Goal: Task Accomplishment & Management: Complete application form

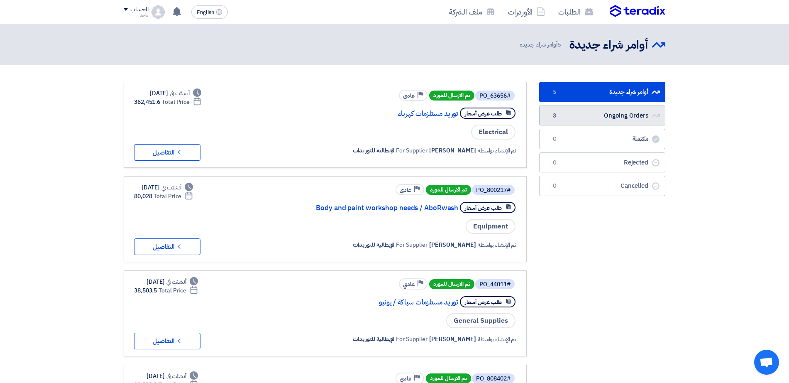
click at [587, 111] on link "Ongoing Orders Ongoing Orders 3" at bounding box center [602, 115] width 126 height 20
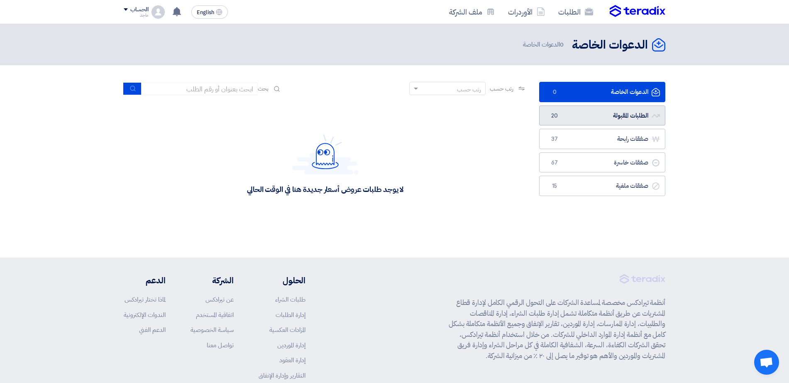
click at [561, 117] on link "الطلبات المقبولة الطلبات المقبولة 20" at bounding box center [602, 115] width 126 height 20
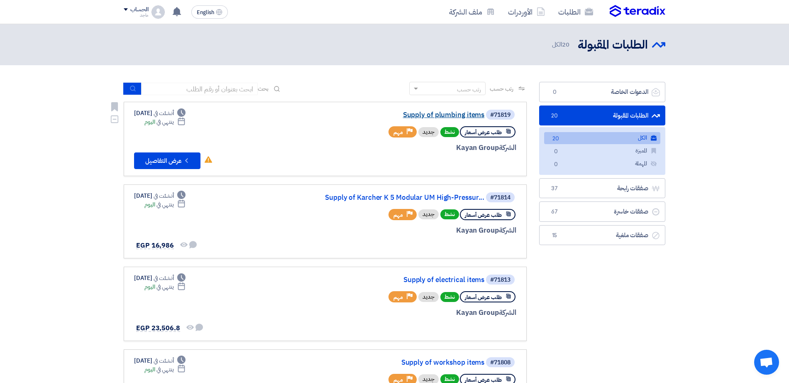
click at [447, 115] on link "Supply of plumbing items" at bounding box center [401, 114] width 166 height 7
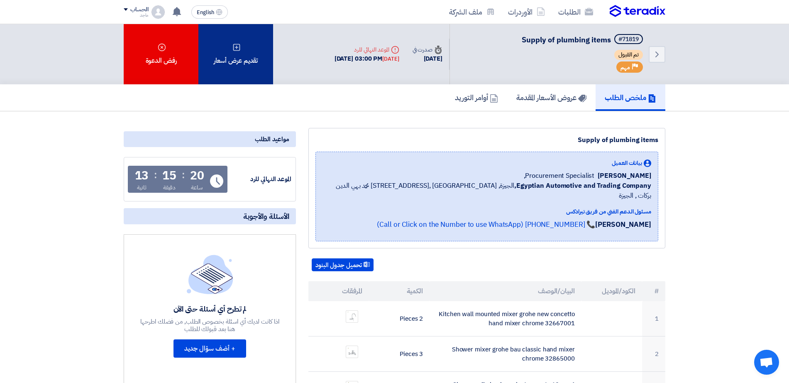
click at [239, 59] on div "تقديم عرض أسعار" at bounding box center [235, 54] width 75 height 60
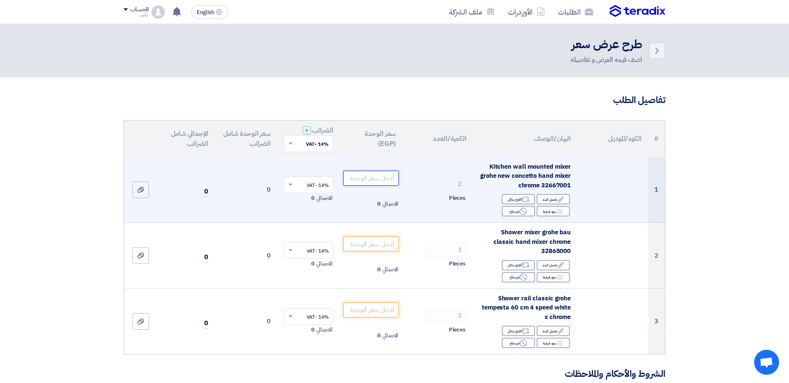
click at [370, 178] on input "number" at bounding box center [371, 178] width 56 height 15
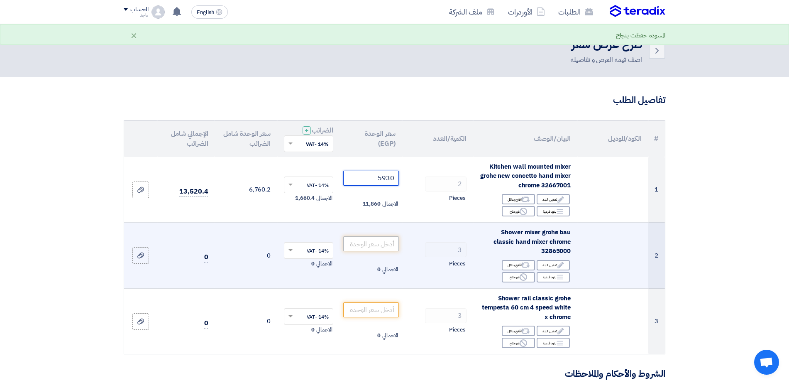
type input "5930"
click at [356, 246] on input "number" at bounding box center [371, 243] width 56 height 15
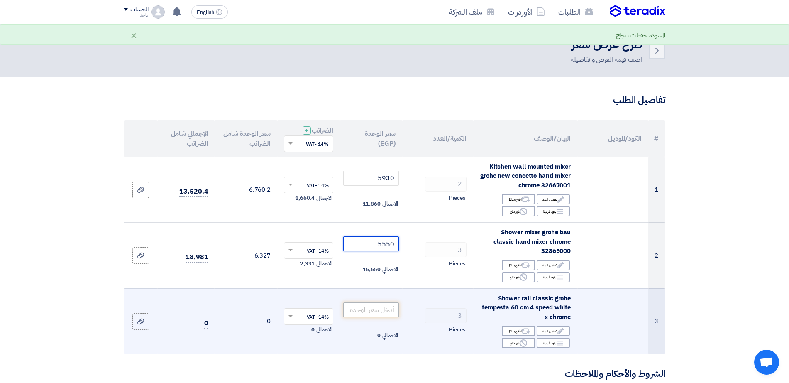
type input "5550"
click at [366, 313] on input "number" at bounding box center [371, 309] width 56 height 15
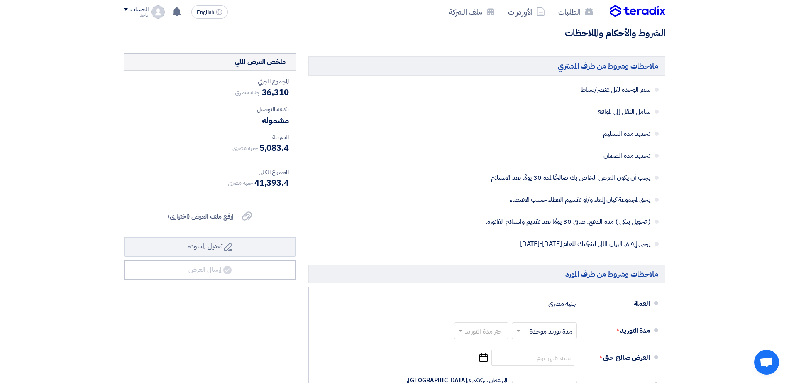
scroll to position [349, 0]
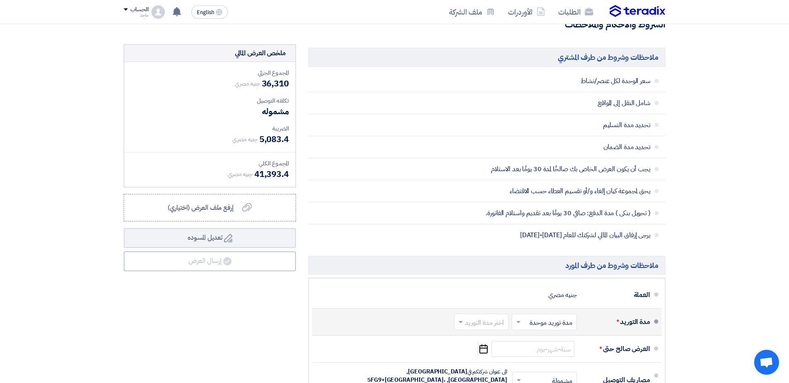
type input "2600"
click at [471, 322] on input "text" at bounding box center [479, 323] width 50 height 12
click at [494, 217] on span "(1-2) أيام" at bounding box center [492, 219] width 25 height 10
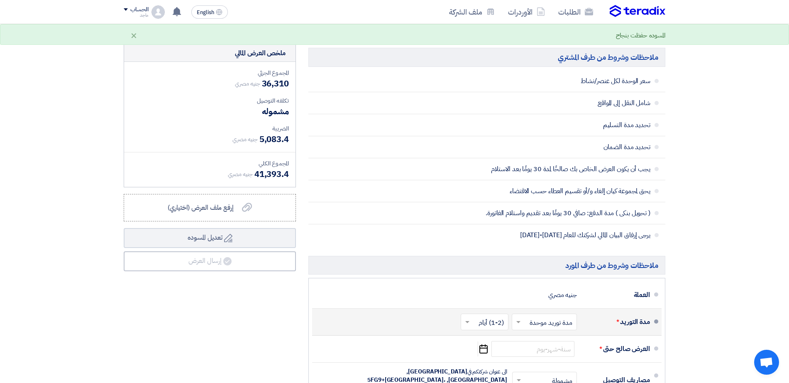
click at [549, 323] on input "text" at bounding box center [542, 323] width 61 height 12
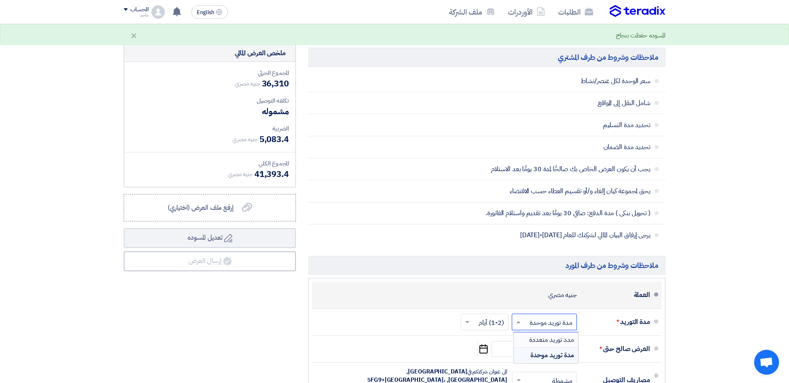
click at [463, 284] on li "العملة جنيه مصري" at bounding box center [486, 294] width 349 height 27
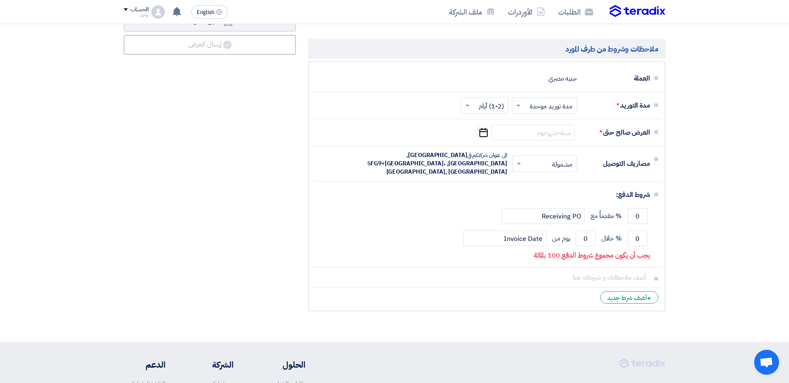
scroll to position [570, 0]
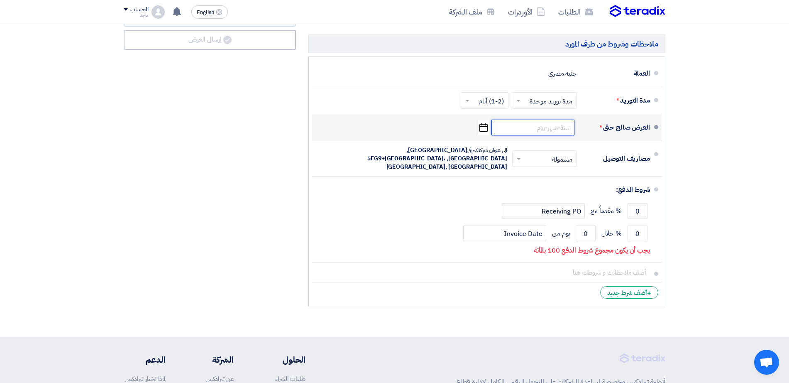
click at [549, 130] on input at bounding box center [532, 128] width 83 height 16
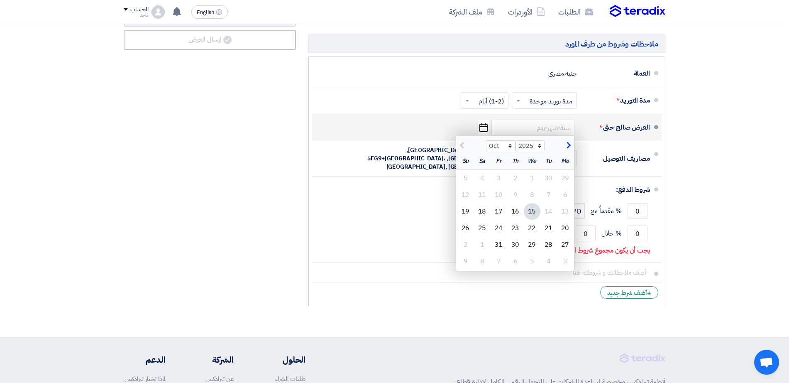
click at [530, 211] on div "15" at bounding box center [532, 211] width 17 height 17
type input "10/15/2025"
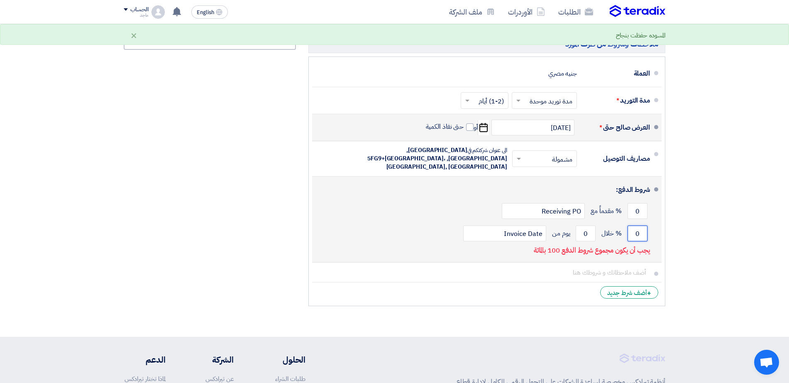
click at [634, 225] on input "0" at bounding box center [637, 233] width 20 height 16
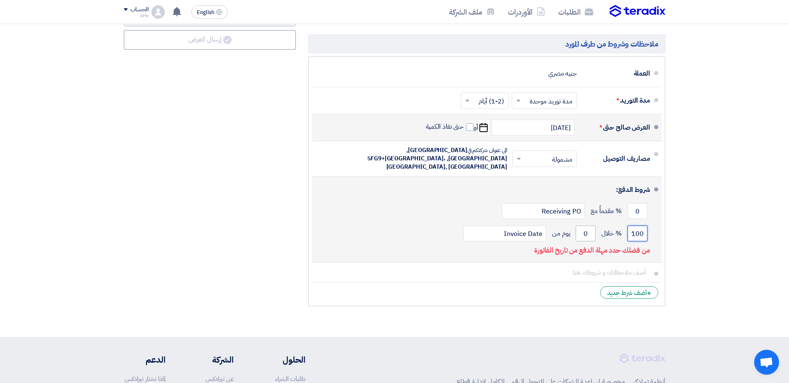
type input "100"
click at [581, 225] on input "0" at bounding box center [586, 233] width 20 height 16
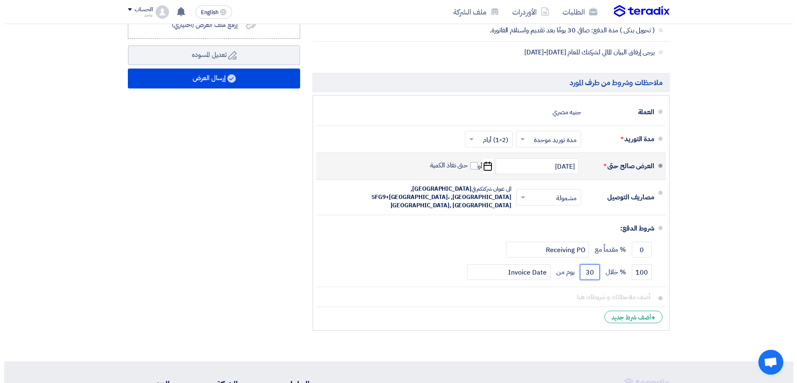
scroll to position [529, 0]
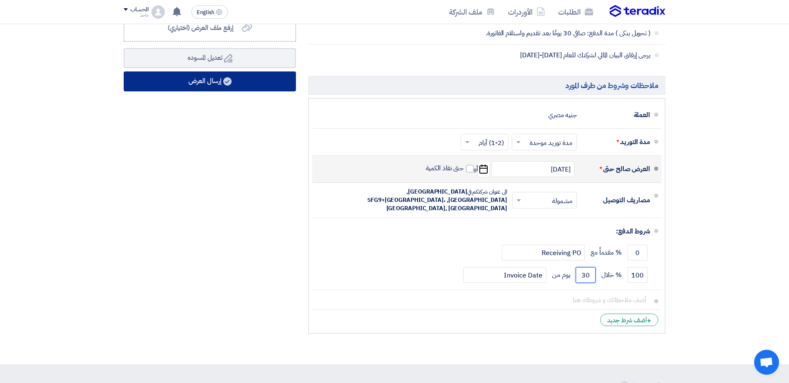
type input "30"
click at [237, 82] on button "إرسال العرض" at bounding box center [210, 81] width 172 height 20
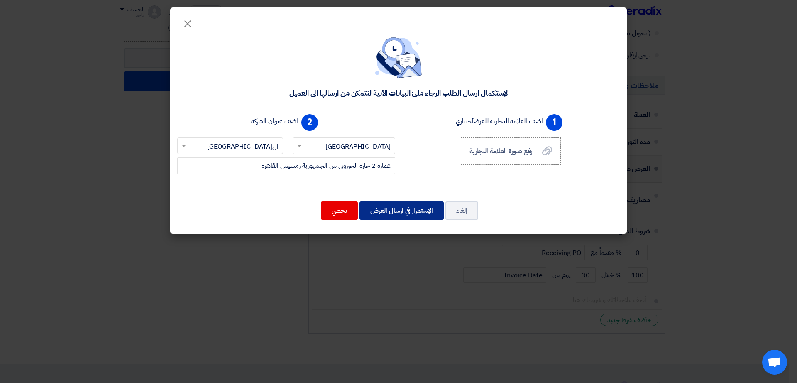
click at [395, 208] on button "الإستمرار في ارسال العرض" at bounding box center [401, 210] width 84 height 18
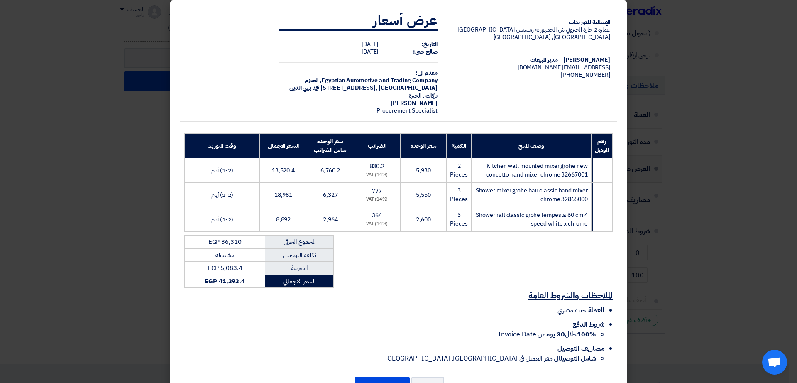
scroll to position [33, 0]
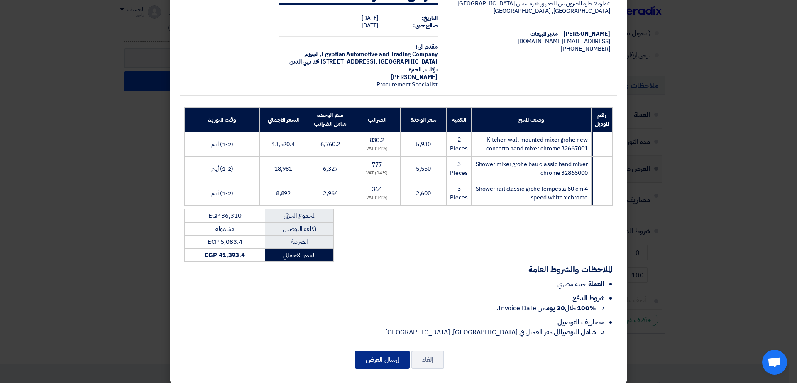
click at [378, 350] on button "إرسال العرض" at bounding box center [382, 359] width 55 height 18
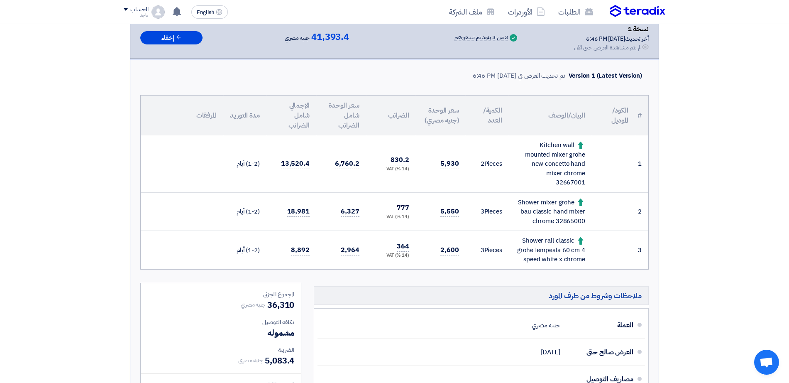
scroll to position [159, 0]
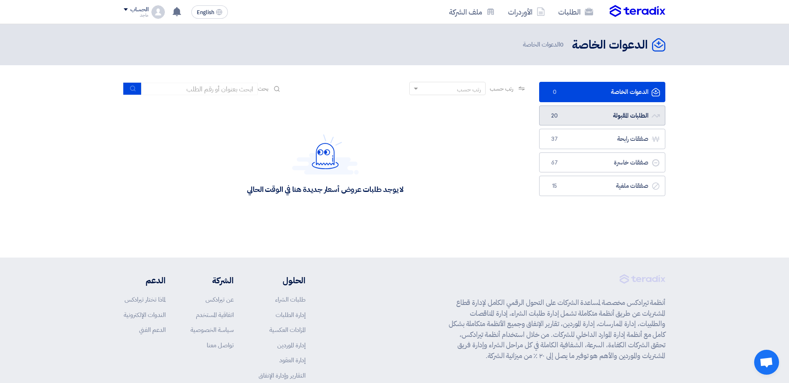
click at [600, 114] on link "الطلبات المقبولة الطلبات المقبولة 20" at bounding box center [602, 115] width 126 height 20
click at [591, 114] on link "الطلبات المقبولة الطلبات المقبولة 20" at bounding box center [602, 115] width 126 height 20
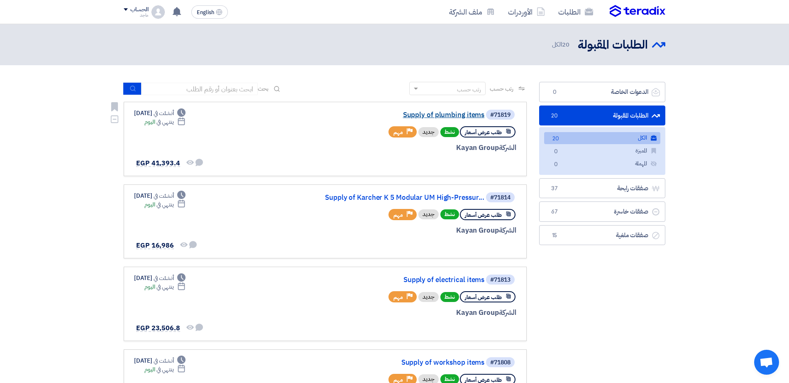
click at [446, 112] on link "Supply of plumbing items" at bounding box center [401, 114] width 166 height 7
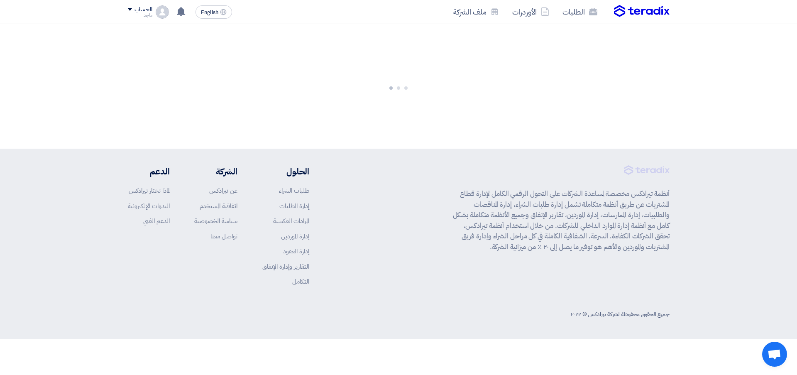
click at [446, 112] on div at bounding box center [398, 86] width 797 height 124
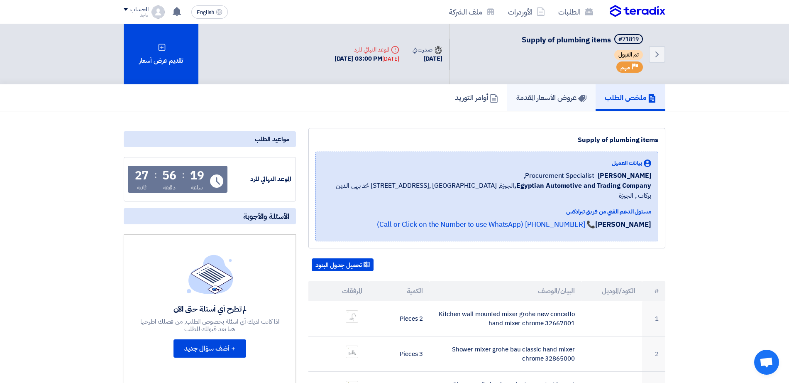
click at [536, 100] on h5 "عروض الأسعار المقدمة" at bounding box center [551, 98] width 70 height 10
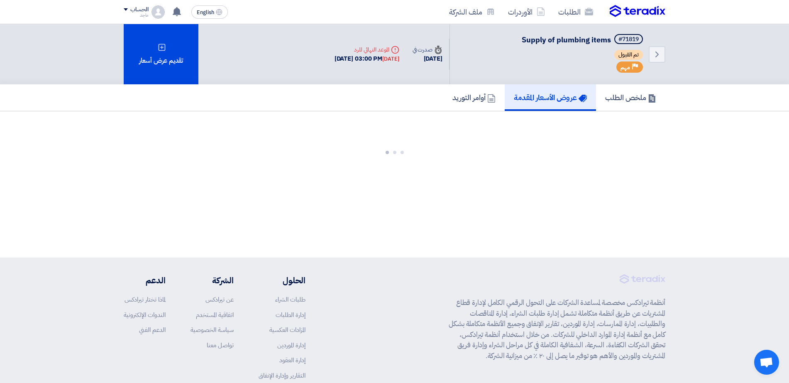
click at [536, 100] on h5 "عروض الأسعار المقدمة" at bounding box center [550, 98] width 73 height 10
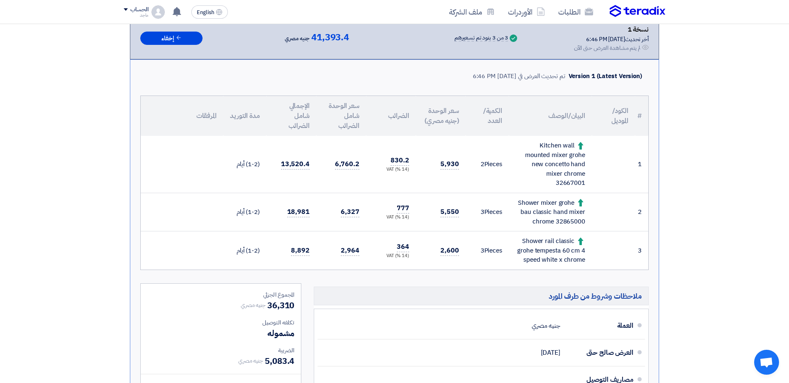
scroll to position [155, 0]
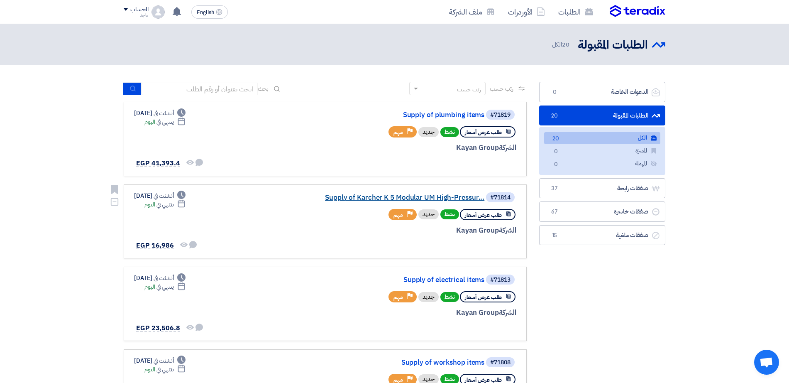
click at [414, 198] on link "Supply of Karcher K 5 Modular UM High-Pressur..." at bounding box center [401, 197] width 166 height 7
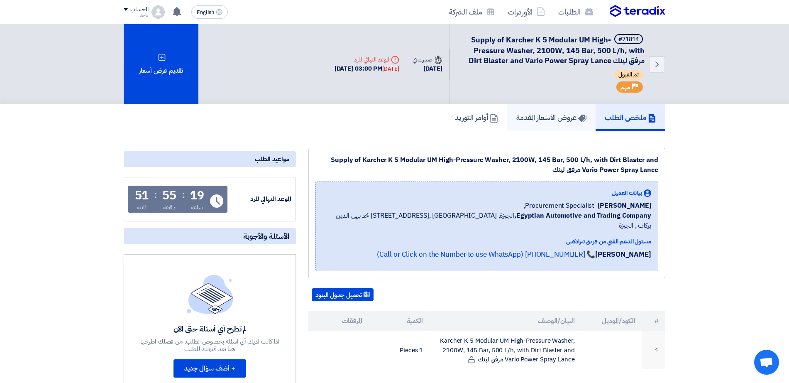
click at [530, 118] on h5 "عروض الأسعار المقدمة" at bounding box center [551, 117] width 70 height 10
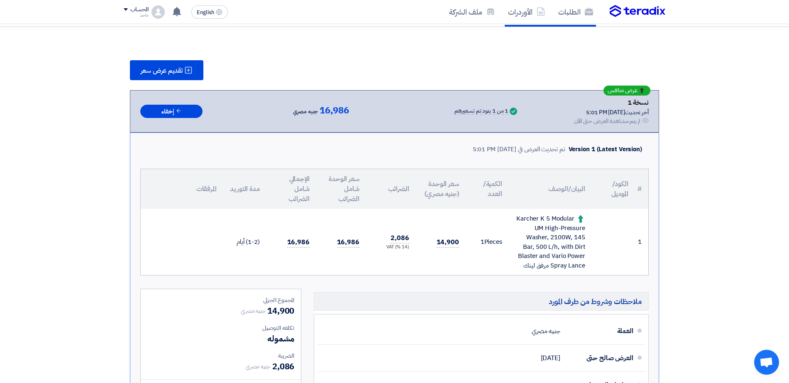
scroll to position [108, 0]
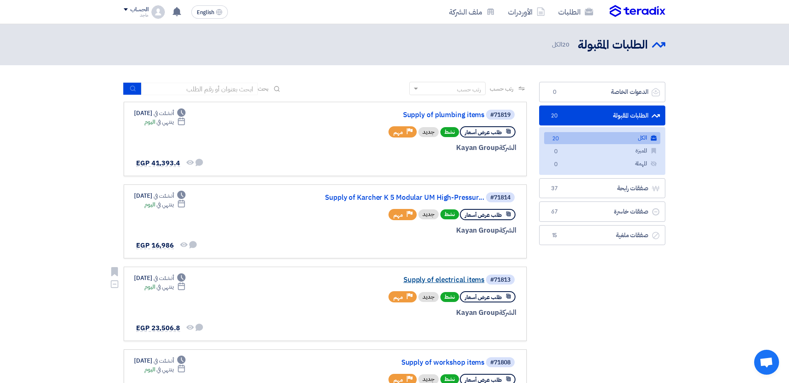
click at [419, 279] on link "Supply of electrical items" at bounding box center [401, 279] width 166 height 7
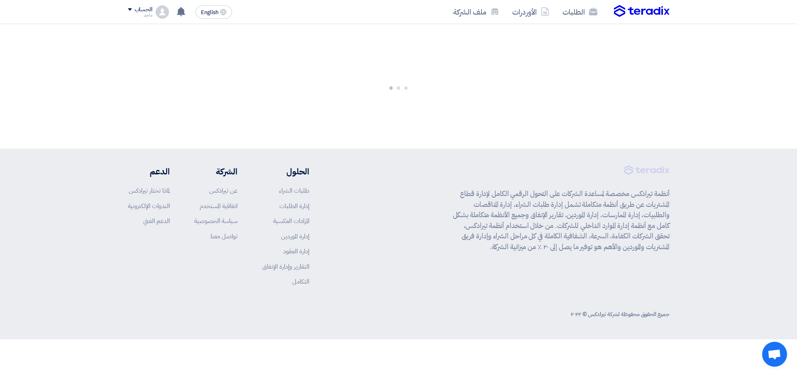
click at [419, 279] on div "أنظمة تيرادكس مخصصة لمساعدة الشركات على التحول الرقمي الكامل لإدارة قطاع المشتر…" at bounding box center [399, 232] width 542 height 134
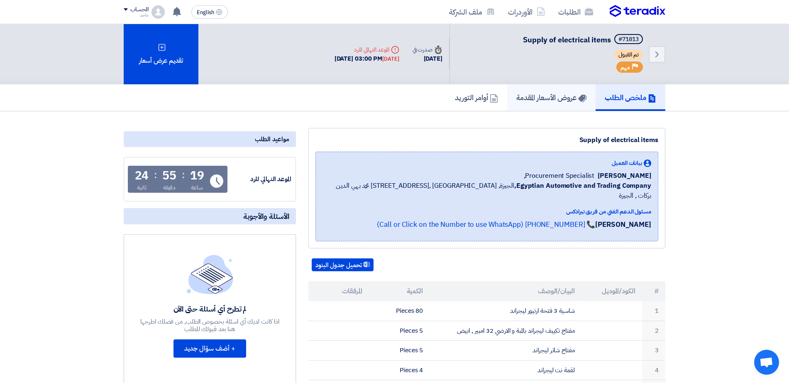
click at [561, 95] on h5 "عروض الأسعار المقدمة" at bounding box center [551, 98] width 70 height 10
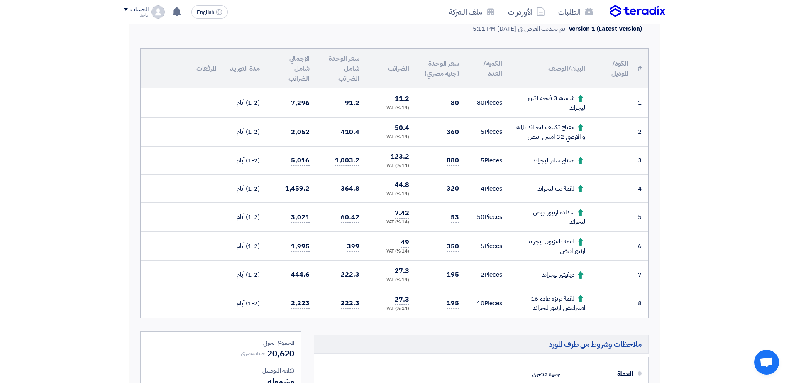
scroll to position [205, 0]
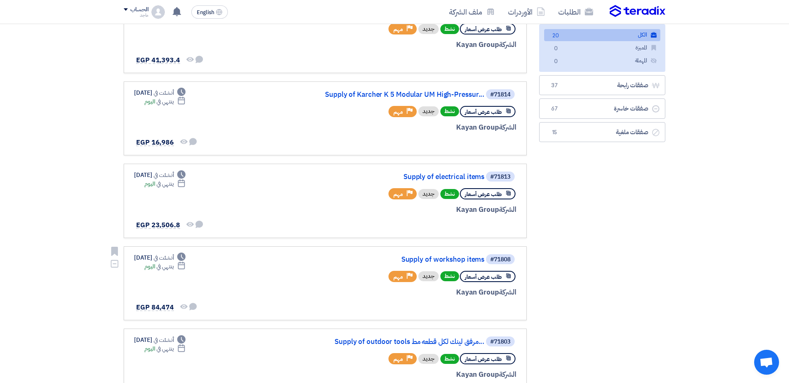
scroll to position [105, 0]
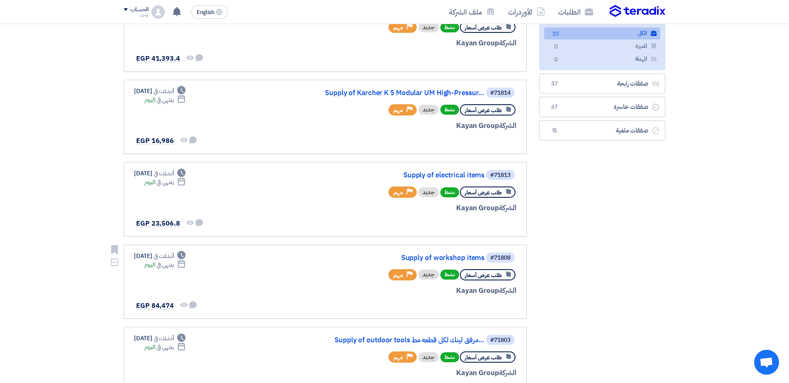
click at [443, 264] on div "#71808 Supply of workshop items طلب عرض أسعار نشط جديد Priority مهم الشركة Kaya…" at bounding box center [417, 281] width 200 height 60
click at [442, 255] on link "Supply of workshop items" at bounding box center [401, 257] width 166 height 7
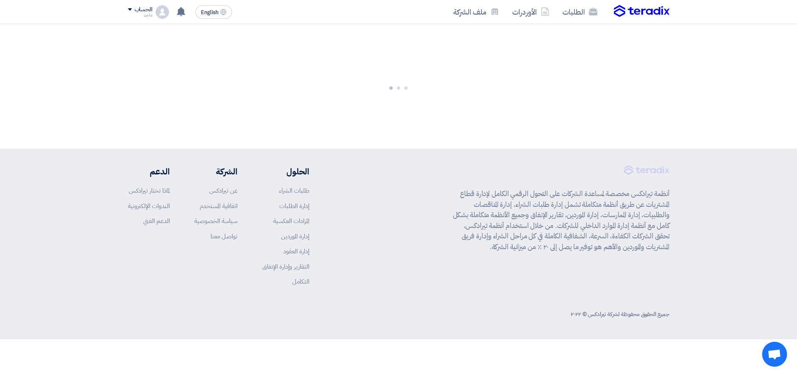
click at [442, 255] on div "أنظمة تيرادكس مخصصة لمساعدة الشركات على التحول الرقمي الكامل لإدارة قطاع المشتر…" at bounding box center [399, 232] width 542 height 134
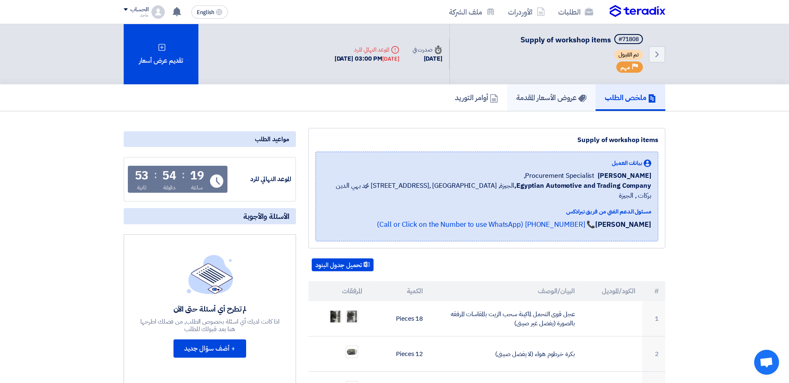
click at [544, 97] on h5 "عروض الأسعار المقدمة" at bounding box center [551, 98] width 70 height 10
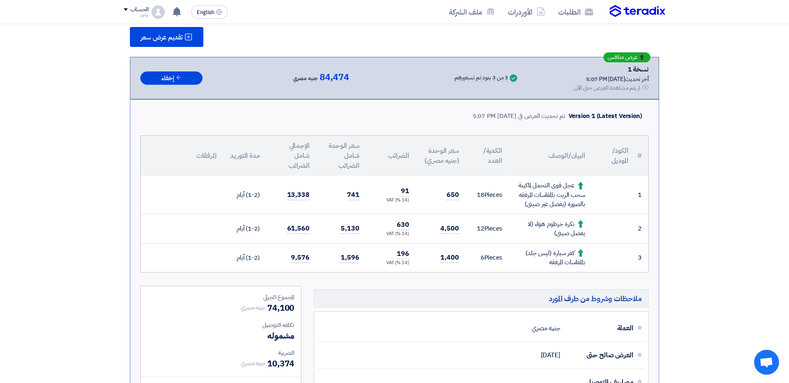
scroll to position [145, 0]
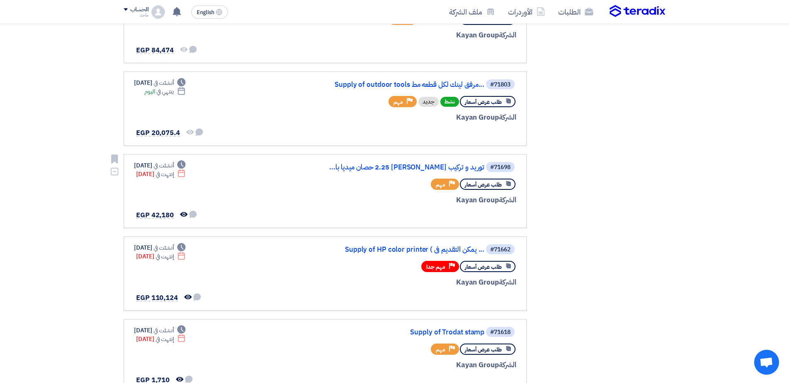
scroll to position [365, 0]
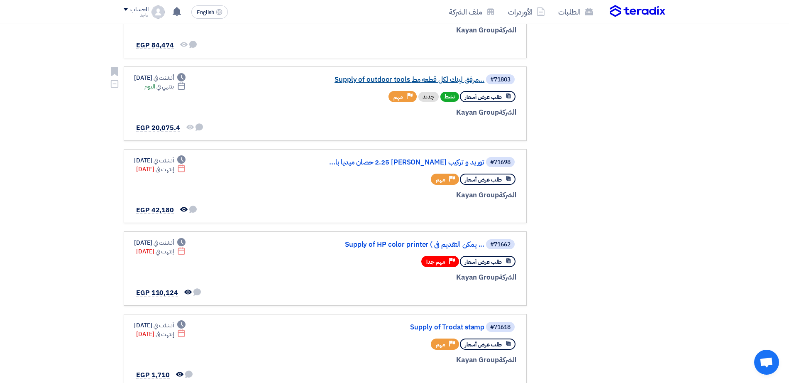
click at [395, 76] on link "Supply of outdoor tools مرفق لينك لكل قطعه مط..." at bounding box center [401, 79] width 166 height 7
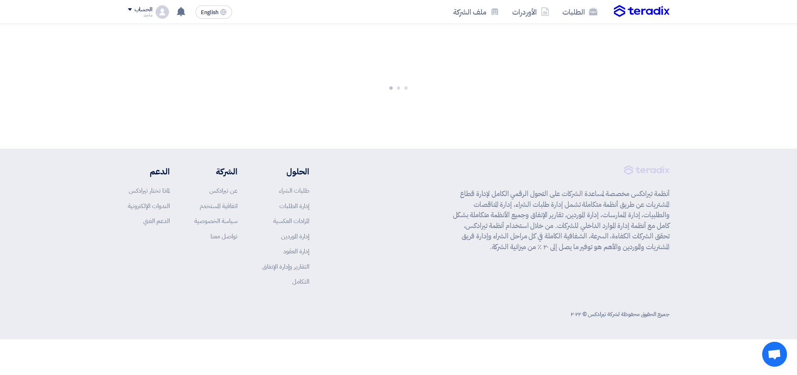
click at [395, 76] on div at bounding box center [398, 86] width 797 height 124
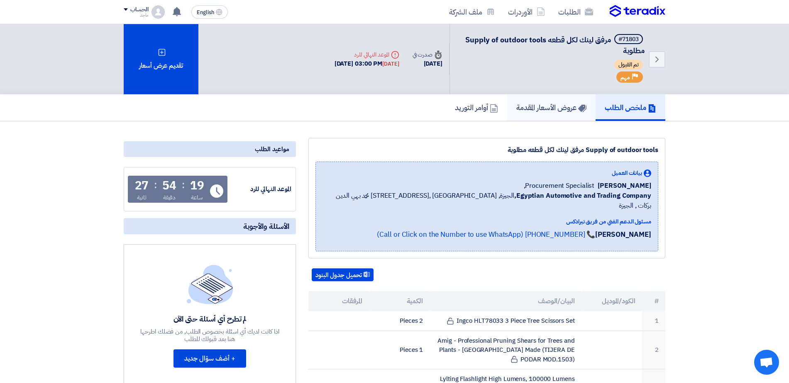
click at [545, 107] on h5 "عروض الأسعار المقدمة" at bounding box center [551, 108] width 70 height 10
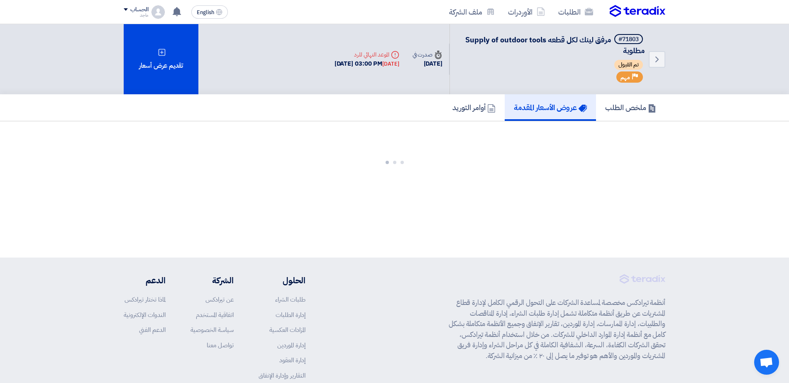
click at [545, 107] on h5 "عروض الأسعار المقدمة" at bounding box center [550, 108] width 73 height 10
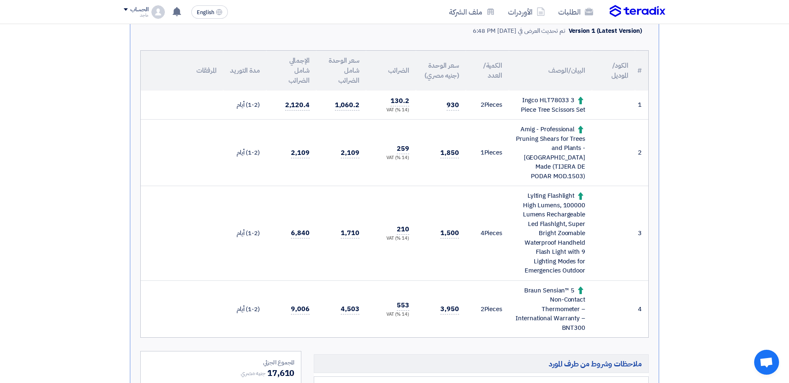
scroll to position [211, 0]
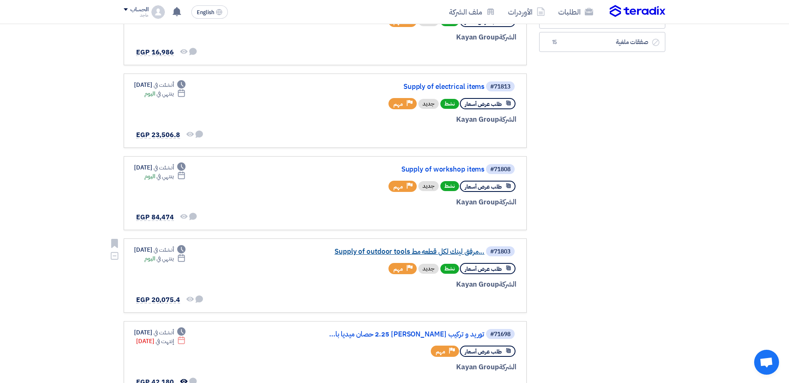
scroll to position [193, 0]
click at [374, 249] on link "Supply of outdoor tools مرفق لينك لكل قطعه مط..." at bounding box center [401, 250] width 166 height 7
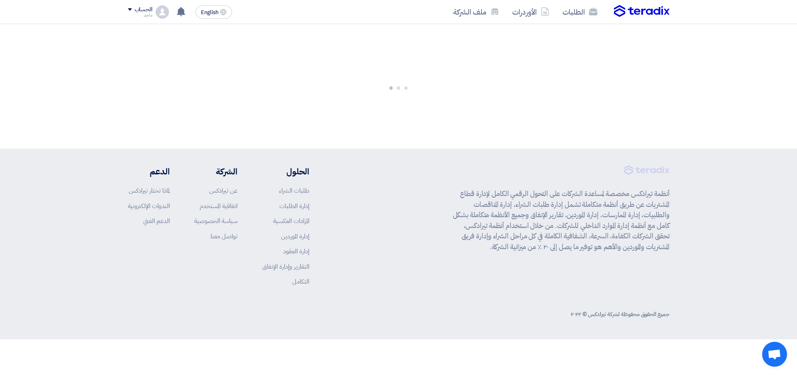
click at [374, 249] on div "أنظمة تيرادكس مخصصة لمساعدة الشركات على التحول الرقمي الكامل لإدارة قطاع المشتر…" at bounding box center [399, 232] width 542 height 134
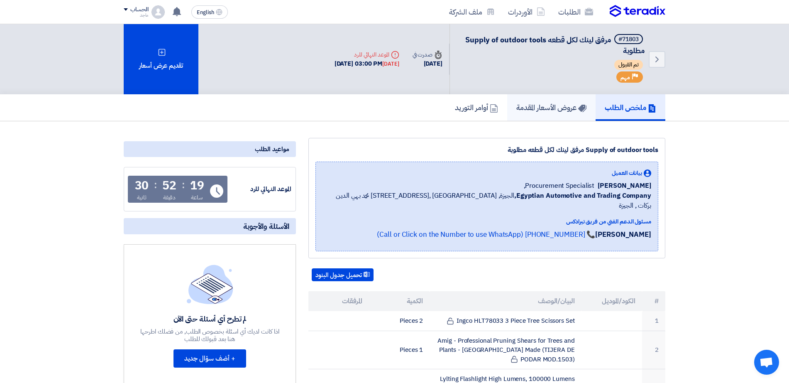
click at [523, 105] on h5 "عروض الأسعار المقدمة" at bounding box center [551, 108] width 70 height 10
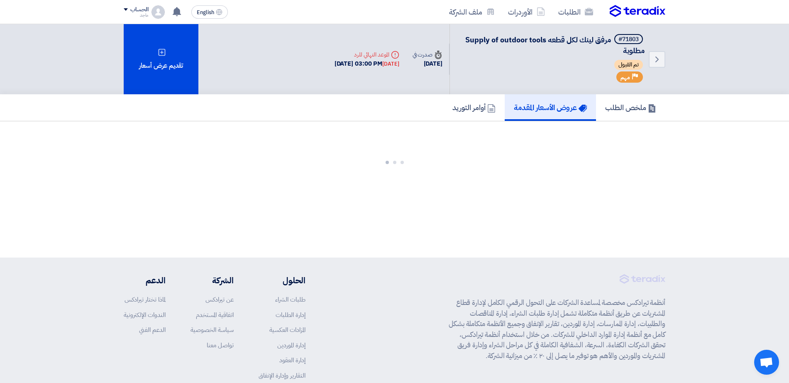
click at [523, 105] on h5 "عروض الأسعار المقدمة" at bounding box center [550, 108] width 73 height 10
